Goal: Communication & Community: Answer question/provide support

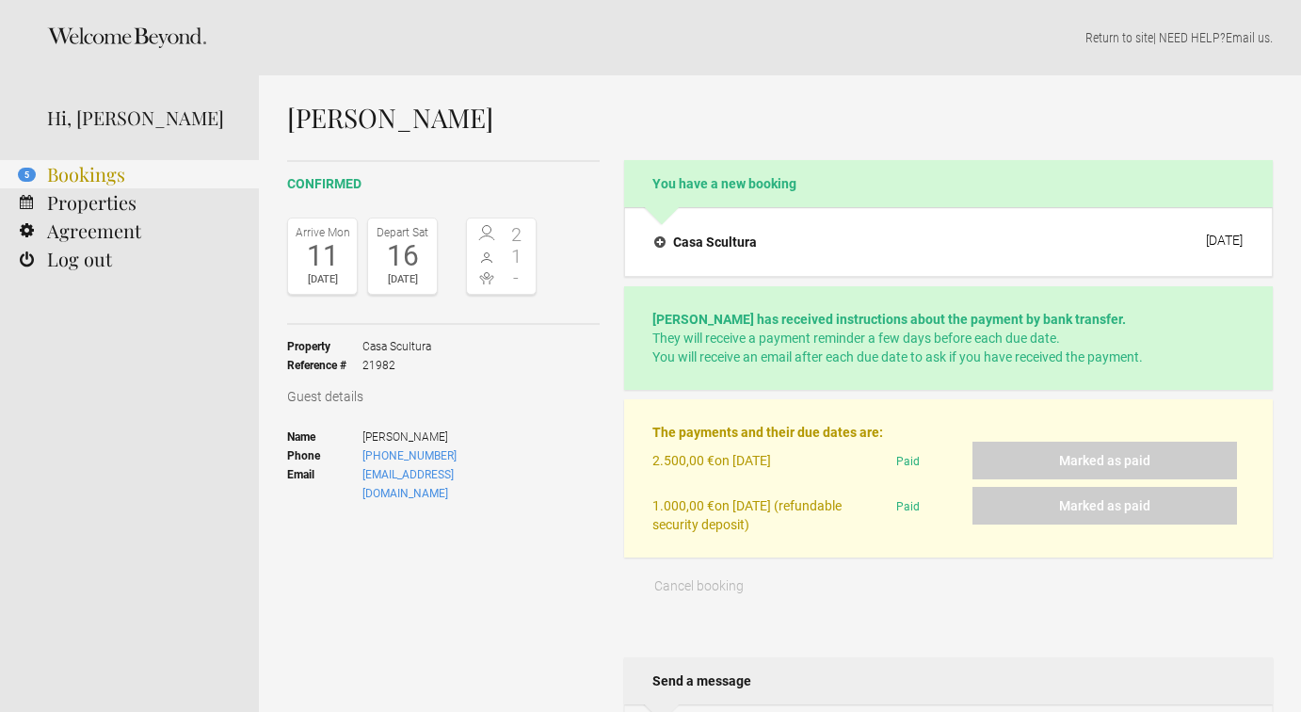
click at [60, 174] on link "5 Bookings" at bounding box center [129, 174] width 259 height 28
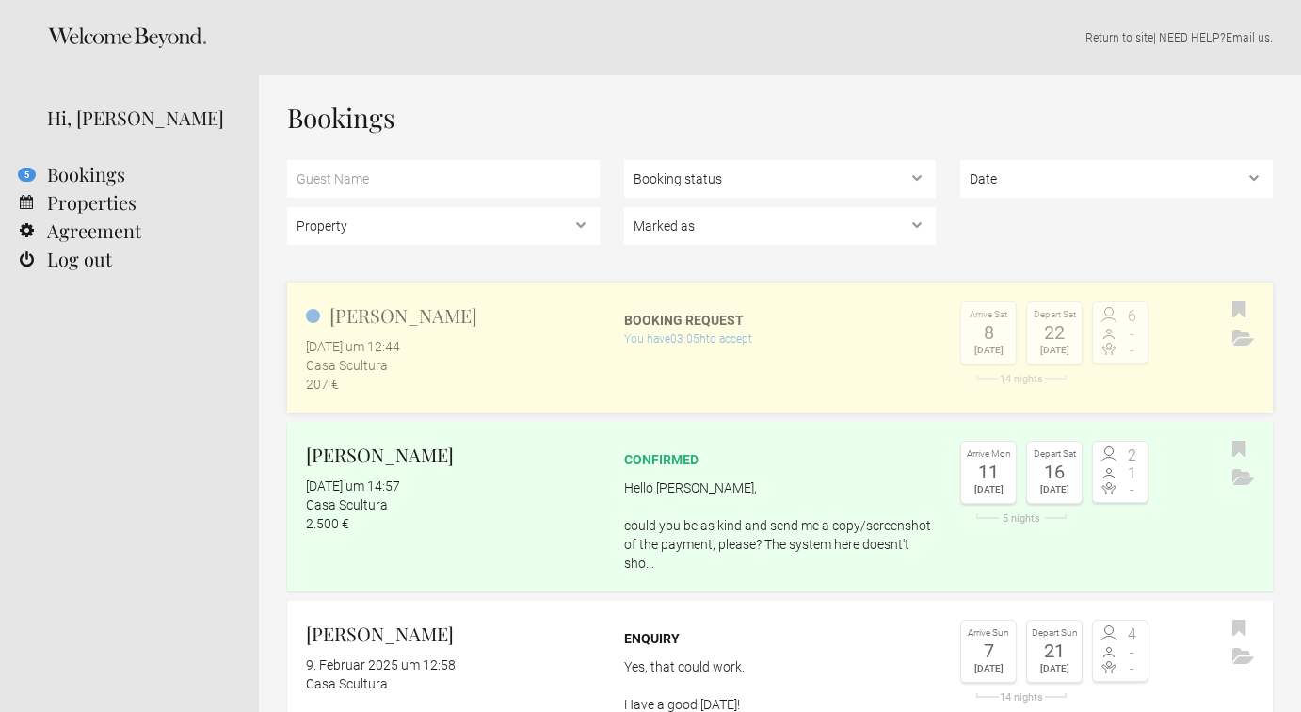
click at [651, 318] on div "Booking request" at bounding box center [780, 320] width 313 height 19
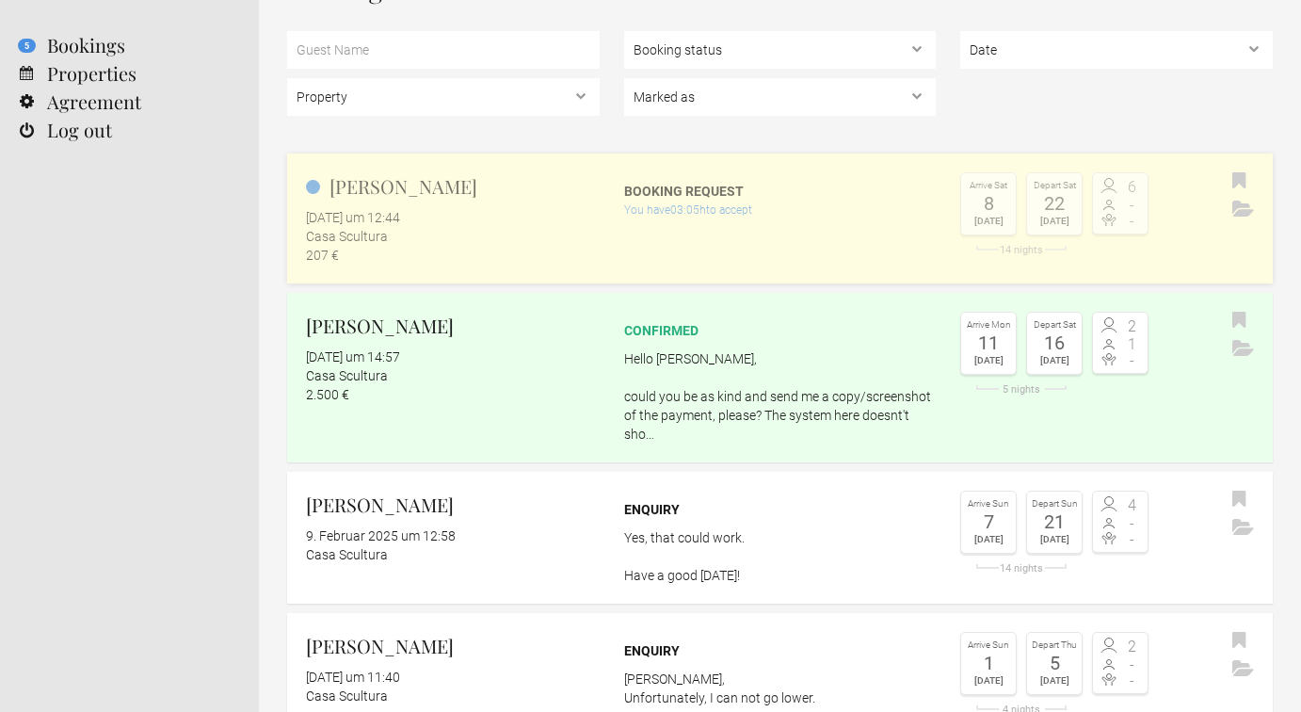
scroll to position [151, 0]
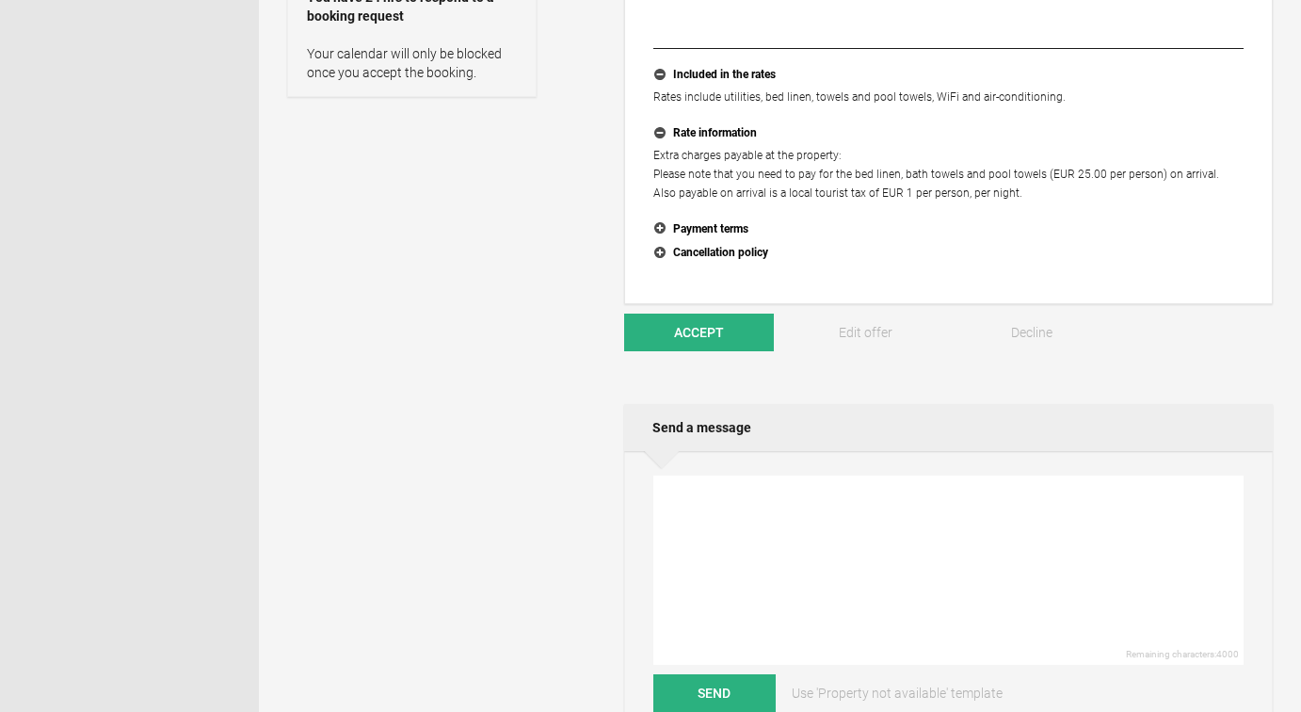
scroll to position [569, 0]
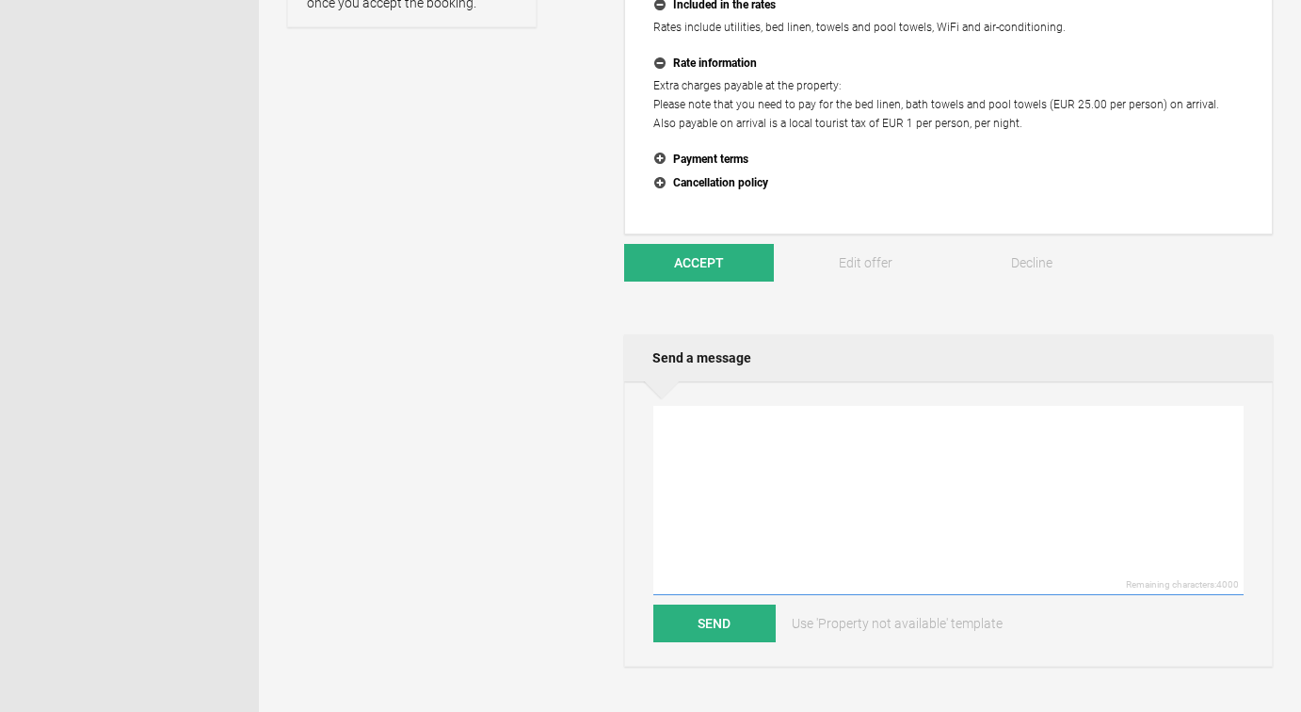
click at [751, 450] on textarea at bounding box center [948, 500] width 590 height 189
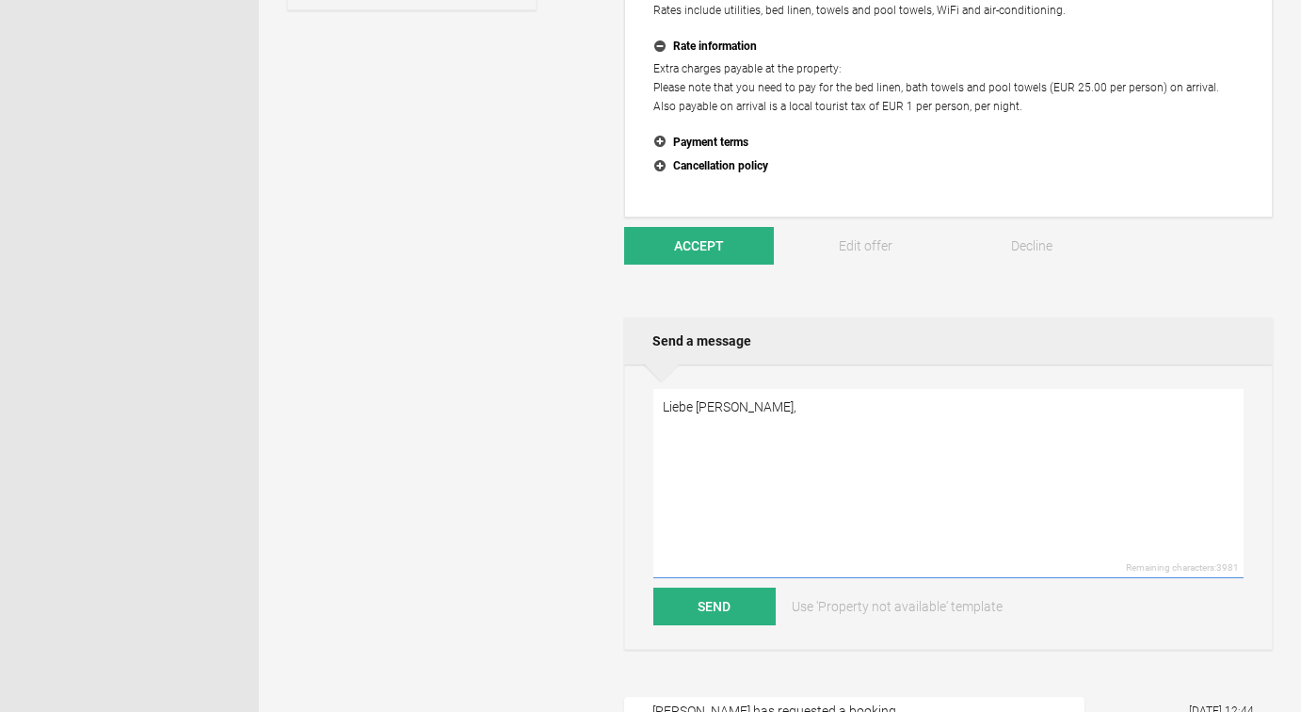
scroll to position [634, 0]
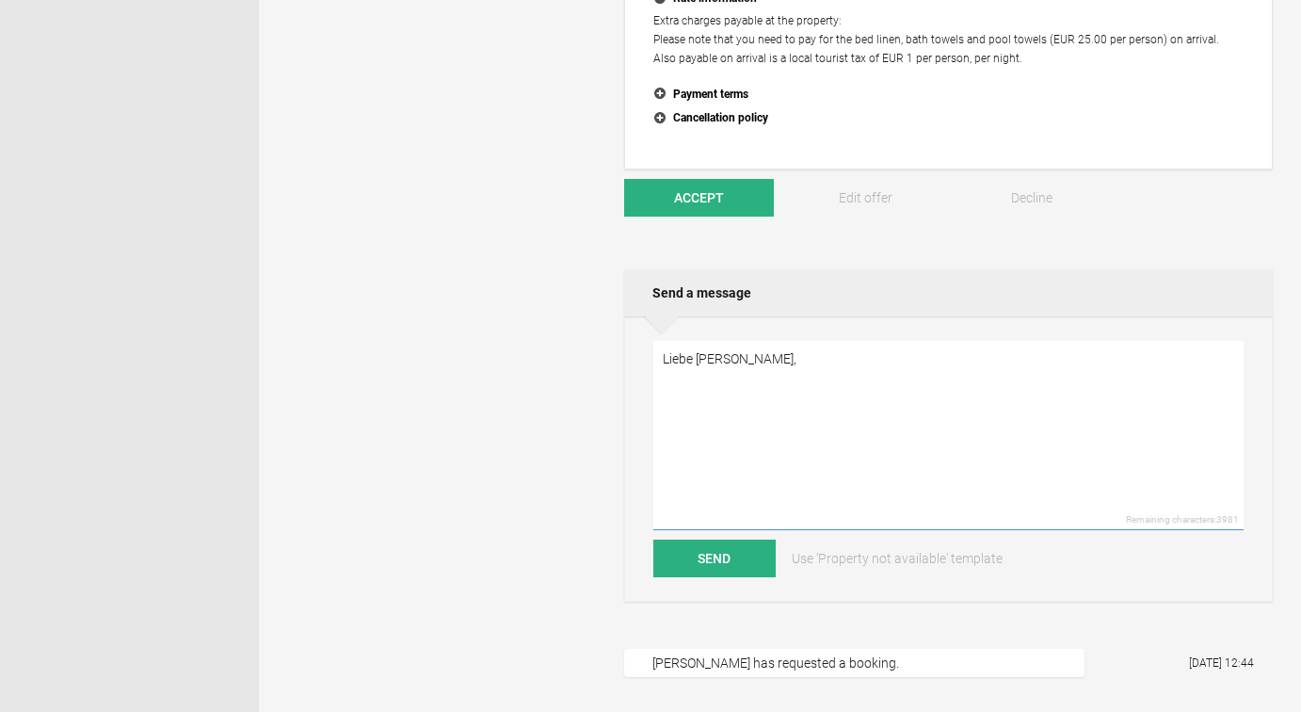
click at [750, 407] on textarea "Liebe [PERSON_NAME]," at bounding box center [948, 435] width 590 height 189
click at [1112, 394] on textarea "Liebe [PERSON_NAME], vielen lieben Dank für Ihre Buchungsanfrage. Wir haben vom…" at bounding box center [948, 435] width 590 height 189
click at [1191, 398] on textarea "Liebe [PERSON_NAME], vielen lieben Dank für Ihre Buchungsanfrage. Wir haben vom…" at bounding box center [948, 435] width 590 height 189
click at [933, 395] on textarea "Liebe [PERSON_NAME], vielen lieben Dank für Ihre Buchungsanfrage. Wir haben vom…" at bounding box center [948, 435] width 590 height 189
click at [1025, 411] on textarea "Liebe [PERSON_NAME], vielen lieben Dank für Ihre Buchungsanfrage. Wir haben vom…" at bounding box center [948, 435] width 590 height 189
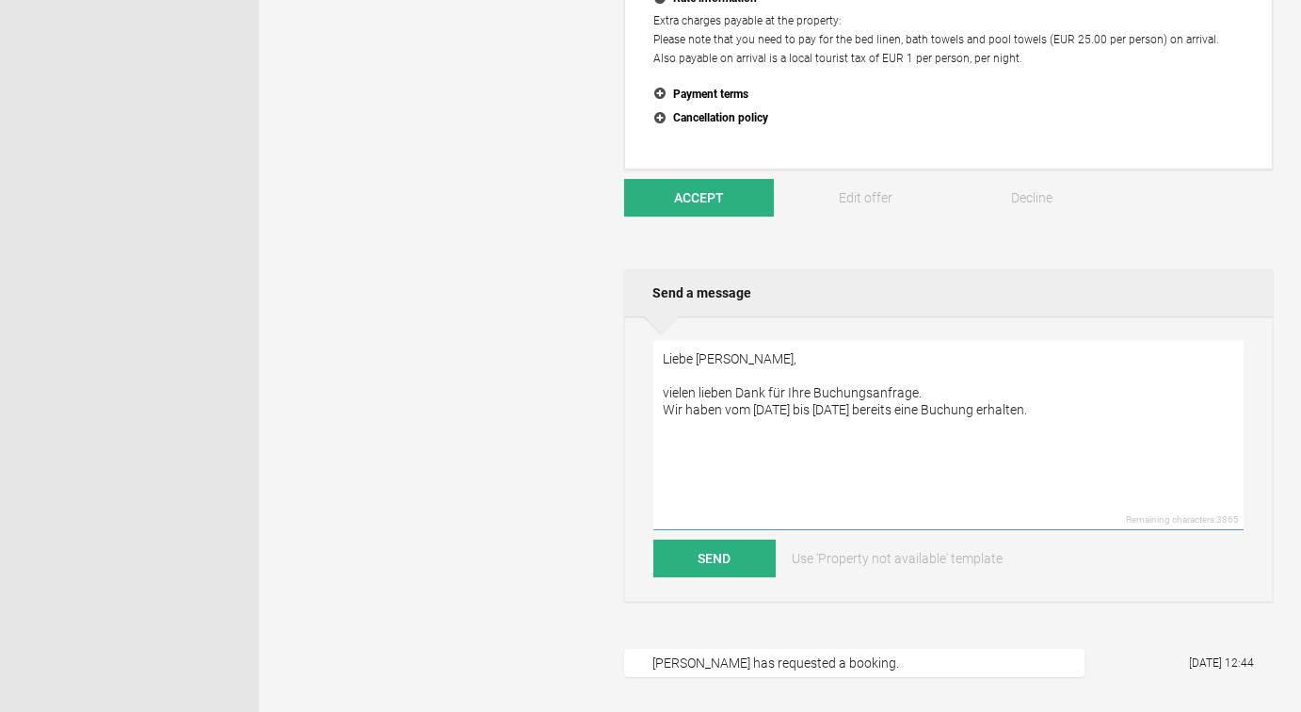
click at [1025, 411] on textarea "Liebe [PERSON_NAME], vielen lieben Dank für Ihre Buchungsanfrage. Wir haben vom…" at bounding box center [948, 435] width 590 height 189
click at [953, 409] on textarea "Liebe [PERSON_NAME], vielen lieben Dank für Ihre Buchungsanfrage. Wir haben vom…" at bounding box center [948, 435] width 590 height 189
click at [1087, 402] on textarea "Liebe [PERSON_NAME], vielen lieben Dank für Ihre Buchungsanfrage. Wir haben vom…" at bounding box center [948, 435] width 590 height 189
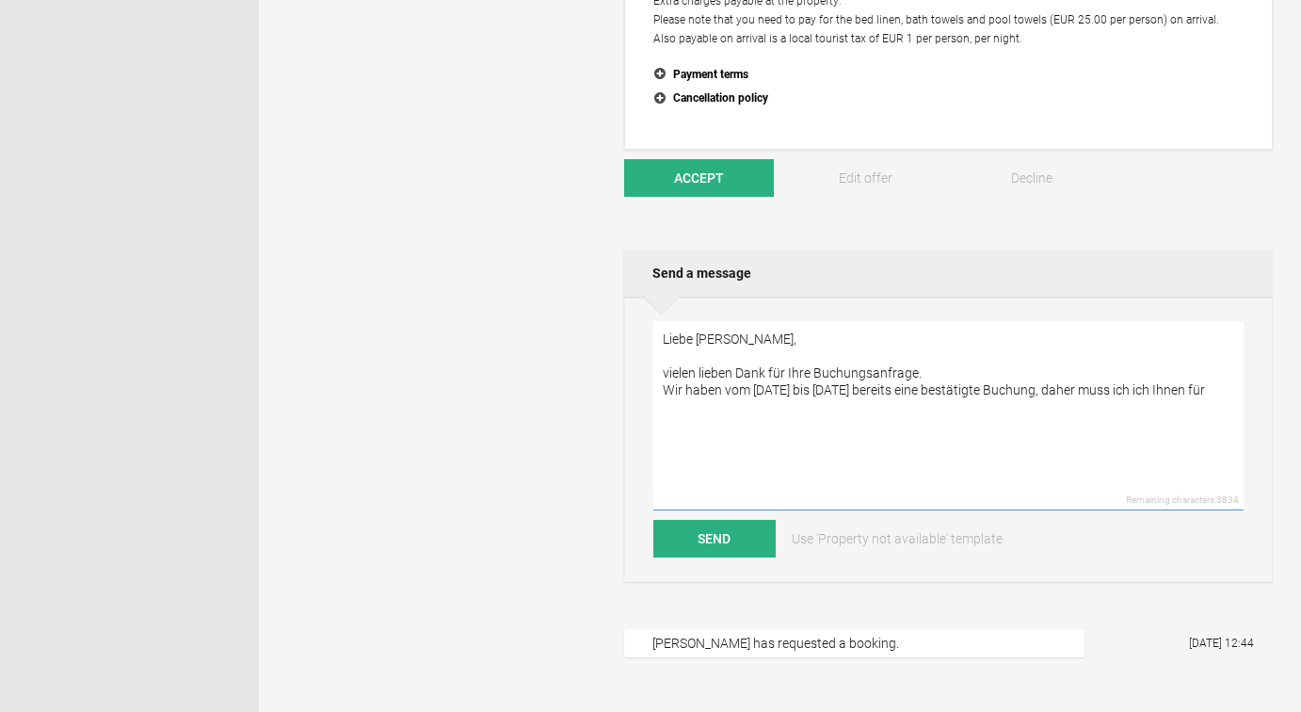
scroll to position [661, 0]
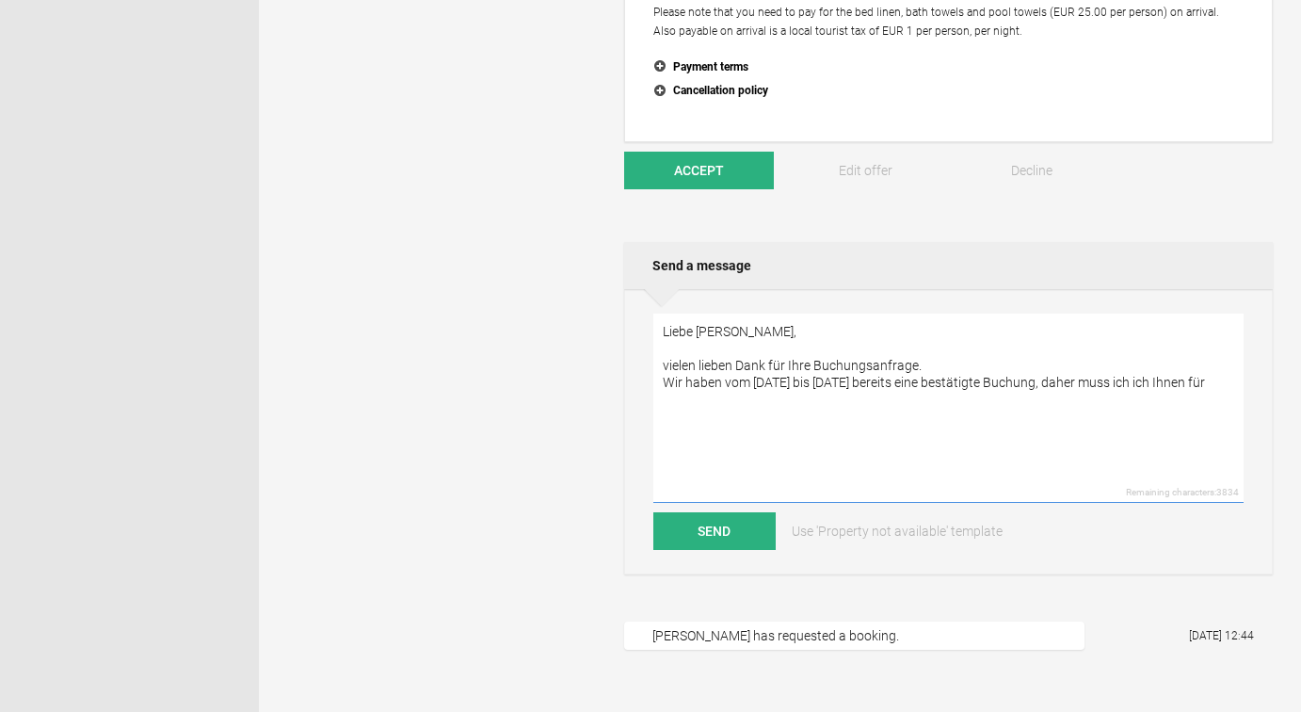
click at [874, 385] on textarea "Liebe [PERSON_NAME], vielen lieben Dank für Ihre Buchungsanfrage. Wir haben vom…" at bounding box center [948, 408] width 590 height 189
click at [1229, 384] on textarea "Liebe [PERSON_NAME], vielen lieben Dank für Ihre Buchungsanfrage. Wir haben vom…" at bounding box center [948, 408] width 590 height 189
drag, startPoint x: 1111, startPoint y: 380, endPoint x: 1112, endPoint y: 409, distance: 28.3
click at [1112, 409] on textarea "Liebe [PERSON_NAME], vielen lieben Dank für Ihre Buchungsanfrage. Wir haben vom…" at bounding box center [948, 408] width 590 height 189
click at [1219, 384] on textarea "Liebe [PERSON_NAME], vielen lieben Dank für Ihre Buchungsanfrage. Wir haben vom…" at bounding box center [948, 408] width 590 height 189
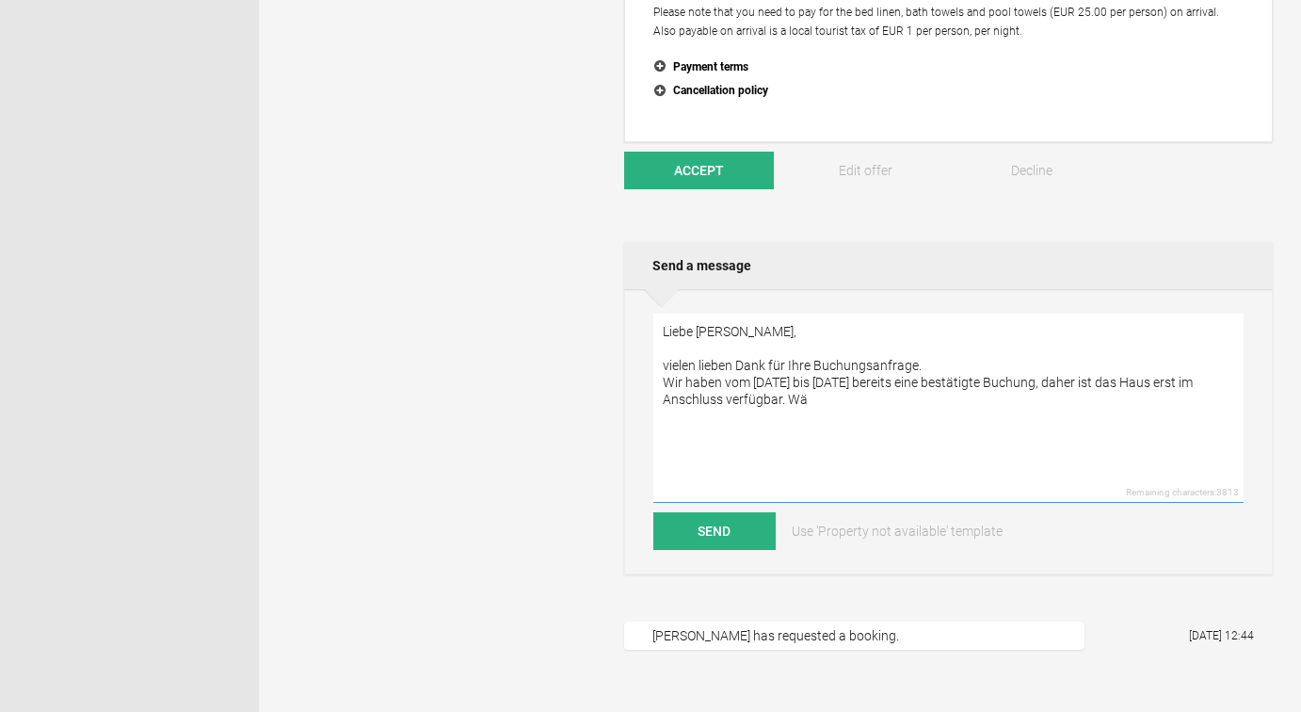
click at [815, 403] on textarea "Liebe [PERSON_NAME], vielen lieben Dank für Ihre Buchungsanfrage. Wir haben vom…" at bounding box center [948, 408] width 590 height 189
click at [831, 401] on textarea "Liebe [PERSON_NAME], vielen lieben Dank für Ihre Buchungsanfrage. Wir haben vom…" at bounding box center [948, 408] width 590 height 189
click at [811, 397] on textarea "Liebe [PERSON_NAME], vielen lieben Dank für Ihre Buchungsanfrage. Wir haben vom…" at bounding box center [948, 408] width 590 height 189
click at [833, 400] on textarea "Liebe [PERSON_NAME], vielen lieben Dank für Ihre Buchungsanfrage. Wir haben vom…" at bounding box center [948, 408] width 590 height 189
click at [953, 401] on textarea "Liebe [PERSON_NAME], vielen lieben Dank für Ihre Buchungsanfrage. Wir haben vom…" at bounding box center [948, 408] width 590 height 189
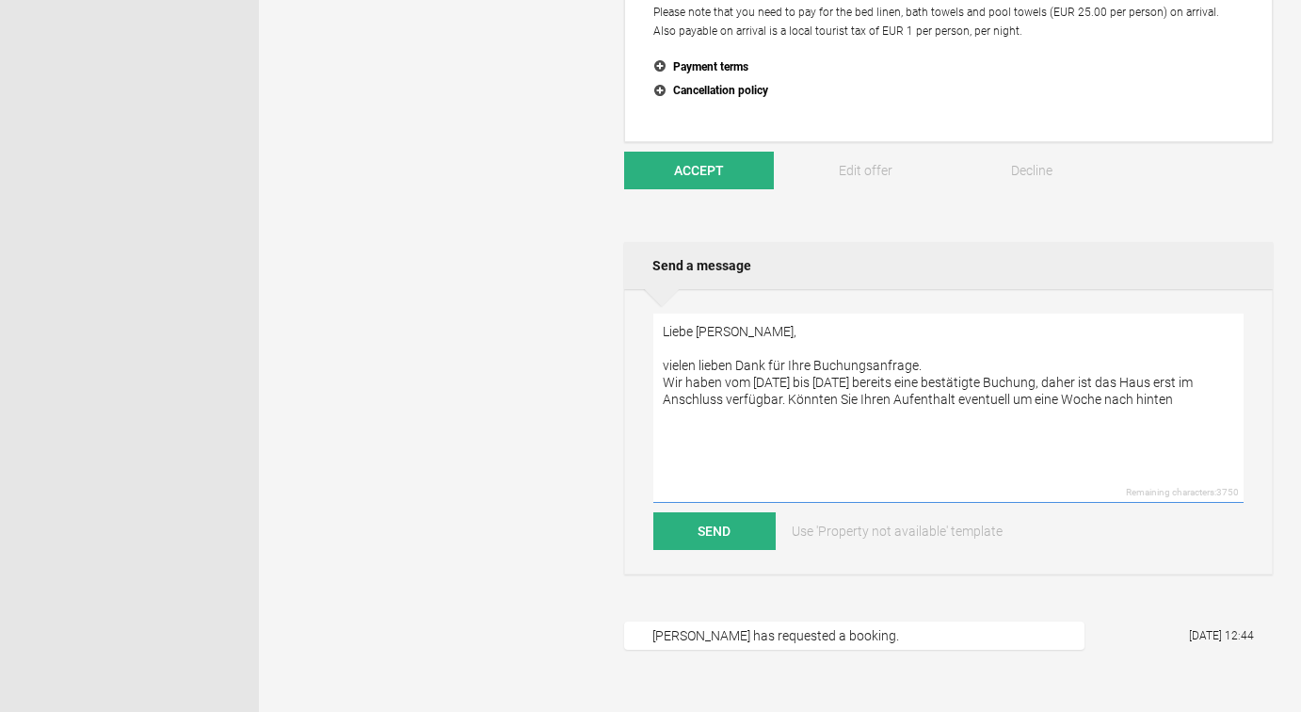
click at [1188, 400] on textarea "Liebe [PERSON_NAME], vielen lieben Dank für Ihre Buchungsanfrage. Wir haben vom…" at bounding box center [948, 408] width 590 height 189
click at [711, 372] on textarea "Liebe [PERSON_NAME], vielen lieben Dank für Ihre Buchungsanfrage. Wir haben vom…" at bounding box center [948, 408] width 590 height 189
click at [681, 329] on textarea "Liebe [PERSON_NAME], vielen lieben Dank für Ihre Buchungsanfrage. Wir haben vom…" at bounding box center [948, 408] width 590 height 189
click at [665, 331] on textarea "Hallo [PERSON_NAME], vielen lieben Dank für Ihre Buchungsanfrage. Wir haben vom…" at bounding box center [948, 408] width 590 height 189
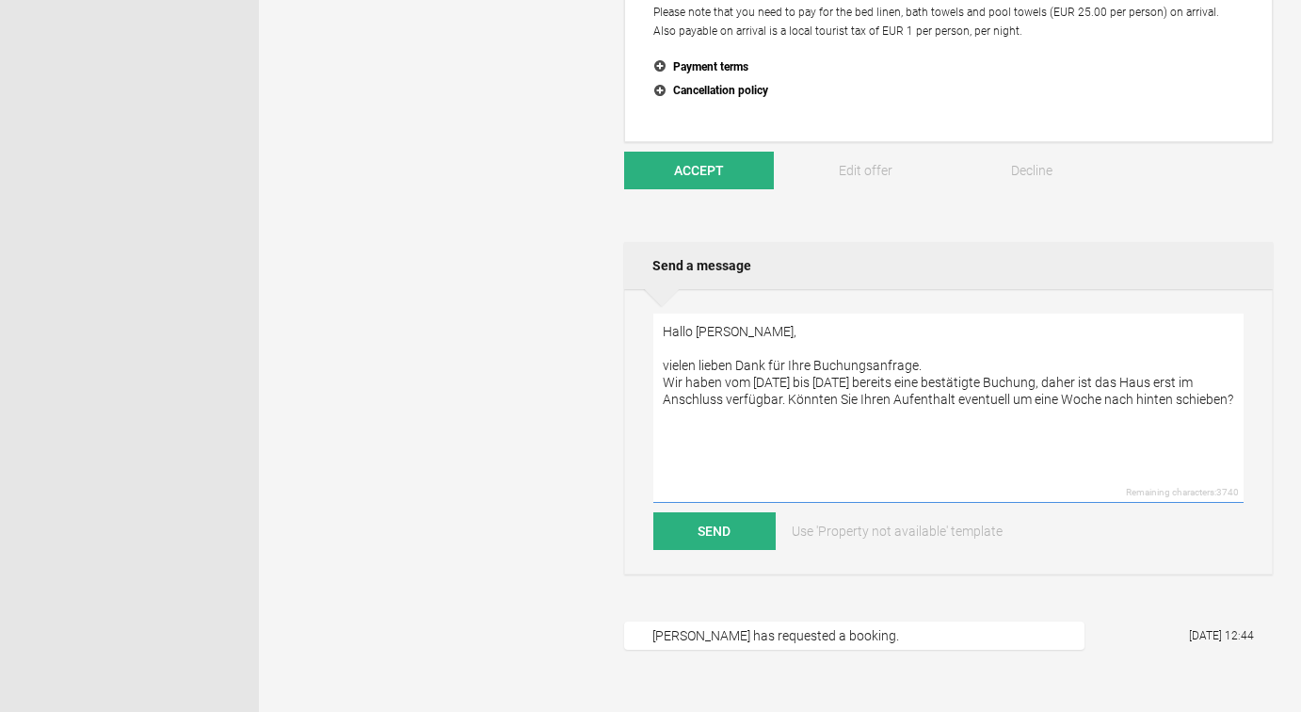
click at [665, 331] on textarea "Hallo [PERSON_NAME], vielen lieben Dank für Ihre Buchungsanfrage. Wir haben vom…" at bounding box center [948, 408] width 590 height 189
click at [708, 362] on textarea "Liebe [PERSON_NAME], vielen lieben Dank für Ihre Buchungsanfrage. Wir haben vom…" at bounding box center [948, 408] width 590 height 189
click at [1227, 400] on textarea "Liebe [PERSON_NAME], vielen Dank für Ihre Buchungsanfrage. Wir haben vom [DATE]…" at bounding box center [948, 408] width 590 height 189
click at [710, 463] on textarea "Liebe [PERSON_NAME], vielen Dank für Ihre Buchungsanfrage. Wir haben vom [DATE]…" at bounding box center [948, 408] width 590 height 189
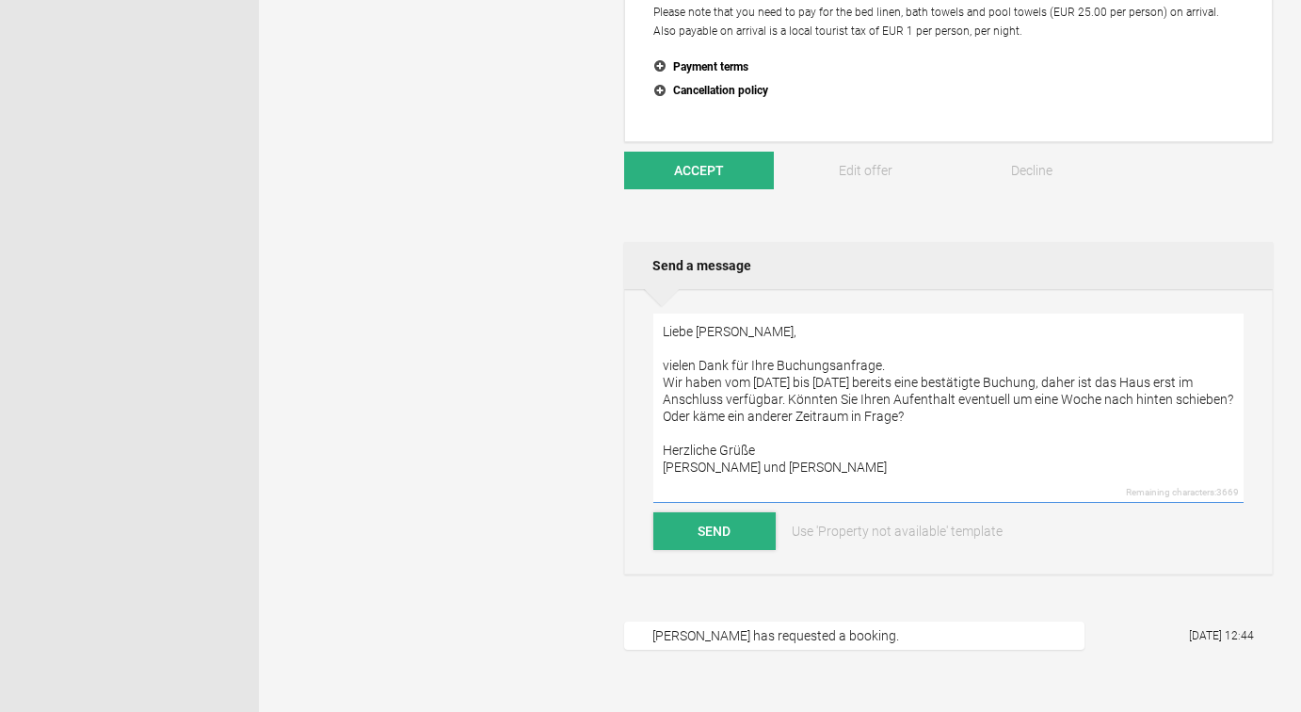
type textarea "Liebe [PERSON_NAME], vielen Dank für Ihre Buchungsanfrage. Wir haben vom [DATE]…"
click at [735, 533] on button "Send" at bounding box center [714, 531] width 122 height 38
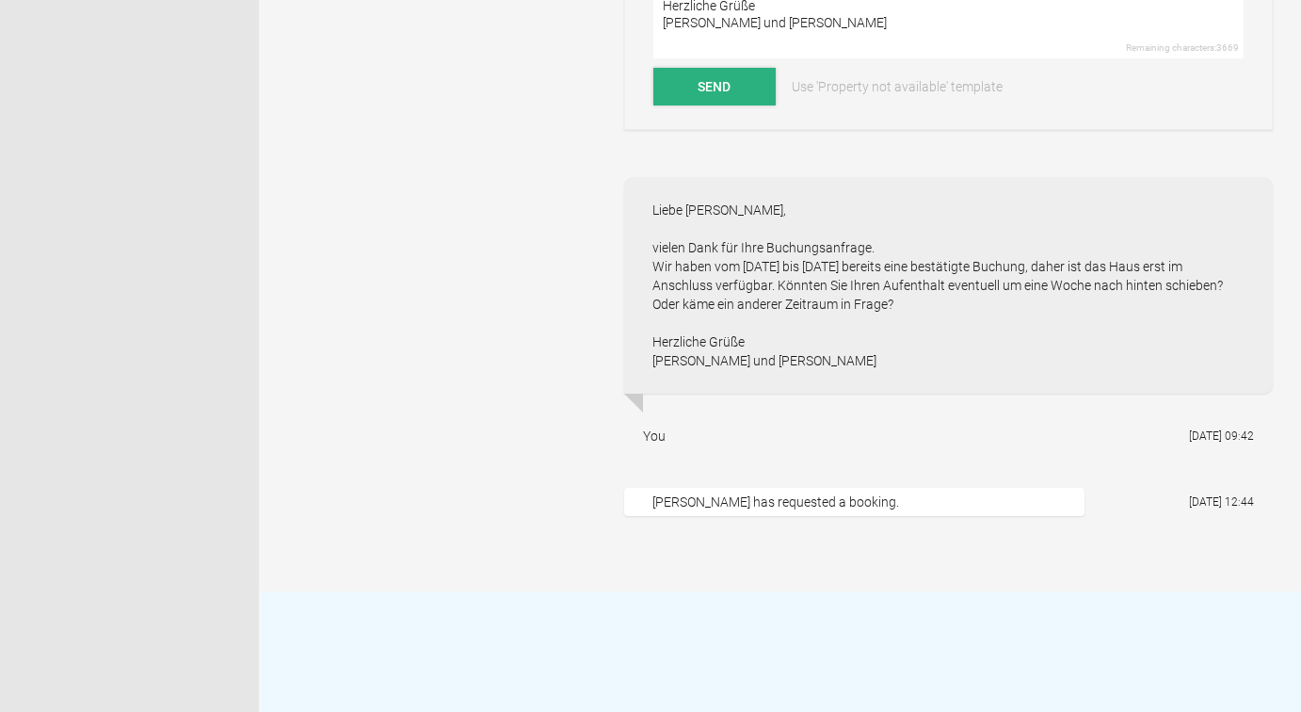
scroll to position [1231, 0]
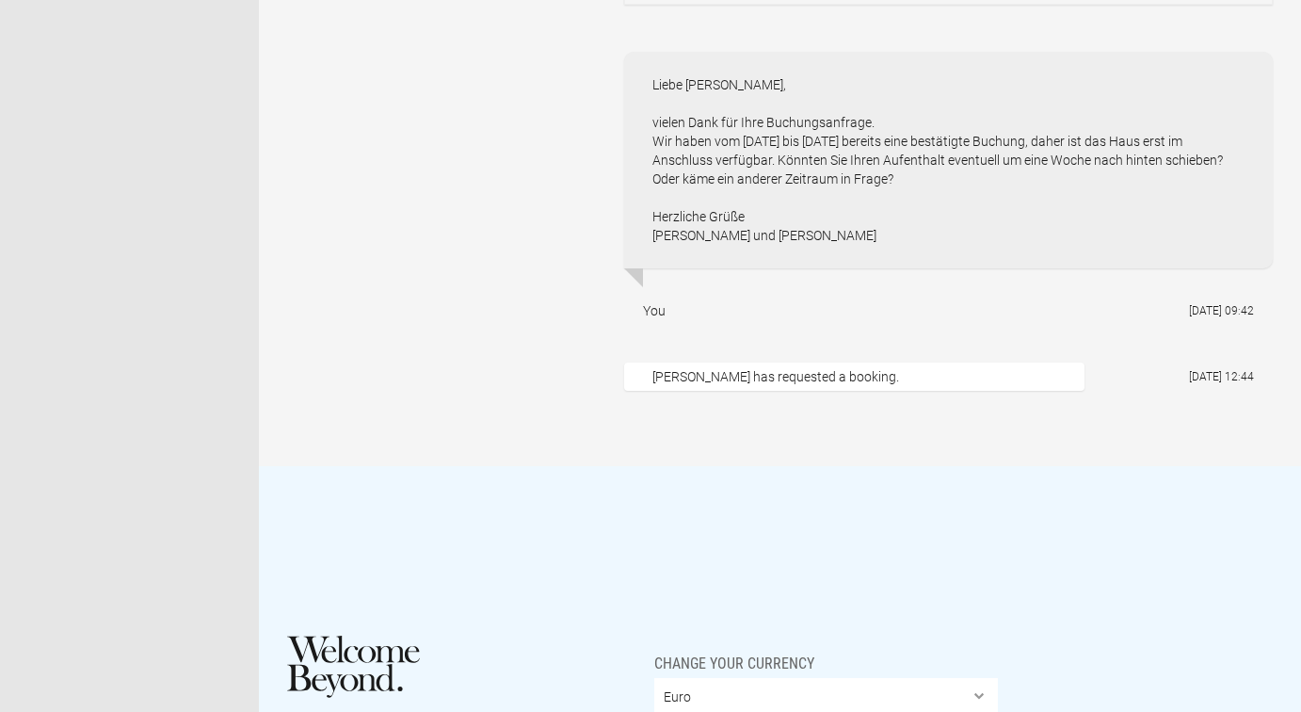
drag, startPoint x: 1311, startPoint y: 229, endPoint x: 1298, endPoint y: 252, distance: 26.5
